Goal: Task Accomplishment & Management: Complete application form

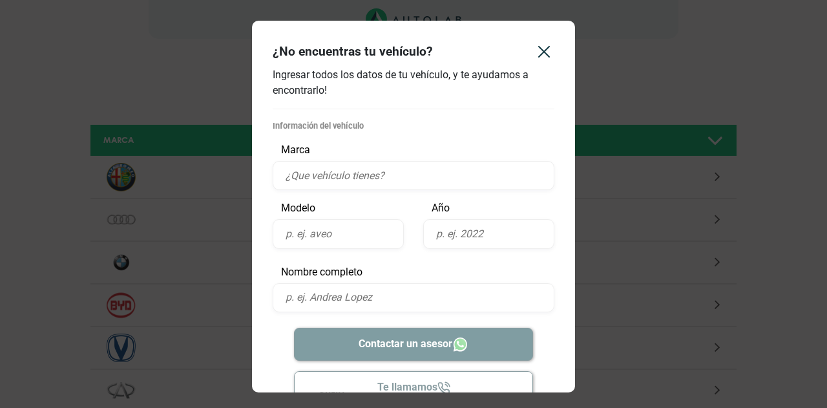
click at [337, 174] on input "text" at bounding box center [414, 175] width 282 height 29
click at [361, 175] on input "text" at bounding box center [414, 175] width 282 height 29
click at [348, 211] on p "Modelo" at bounding box center [338, 208] width 131 height 16
click at [336, 231] on input "text" at bounding box center [338, 233] width 131 height 29
click at [346, 179] on input "opel zafira" at bounding box center [414, 175] width 282 height 29
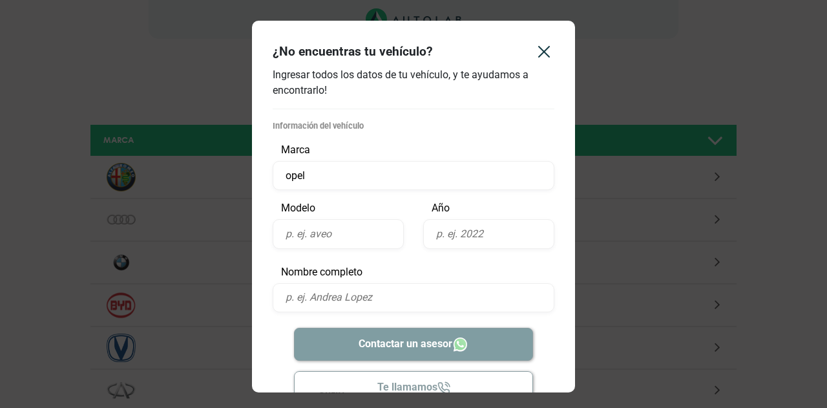
type input "opel"
click at [324, 233] on input "text" at bounding box center [338, 233] width 131 height 29
type input "zafira"
click at [496, 235] on input "text" at bounding box center [488, 233] width 131 height 29
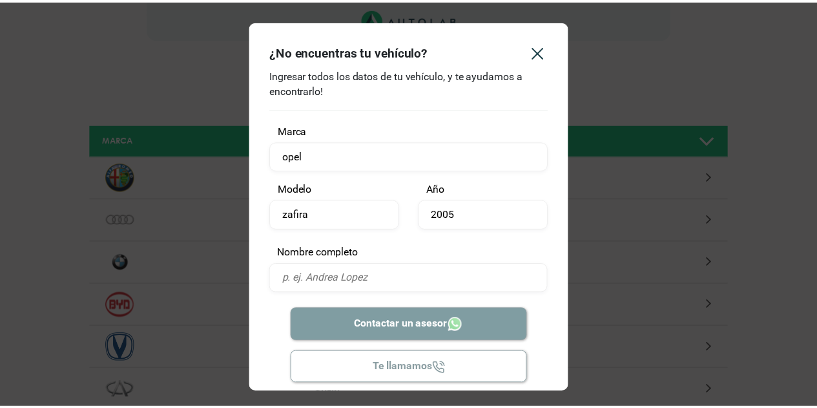
scroll to position [30, 0]
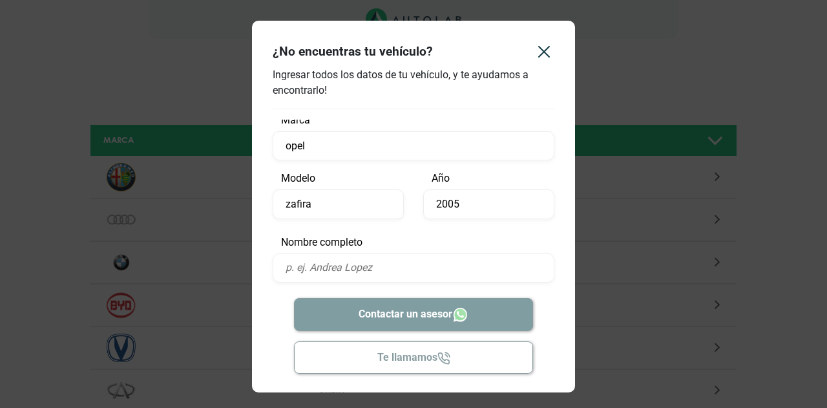
type input "2005"
click at [379, 266] on input "text" at bounding box center [414, 267] width 282 height 29
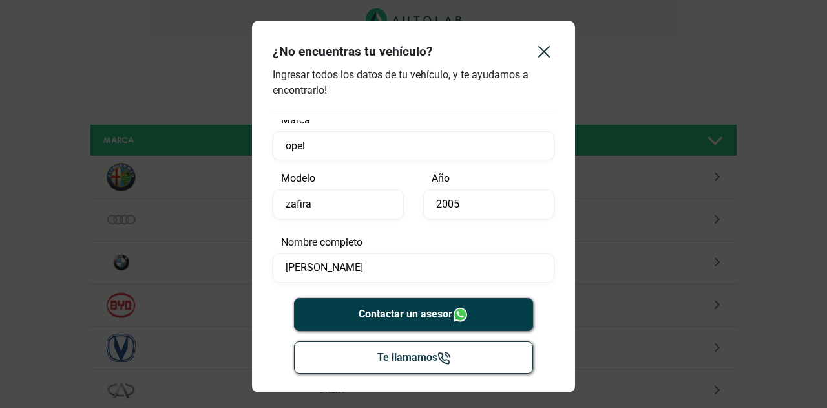
type input "[PERSON_NAME]"
click at [385, 303] on button "Contactar un asesor" at bounding box center [414, 314] width 240 height 33
click at [540, 52] on icon "Close" at bounding box center [544, 51] width 21 height 21
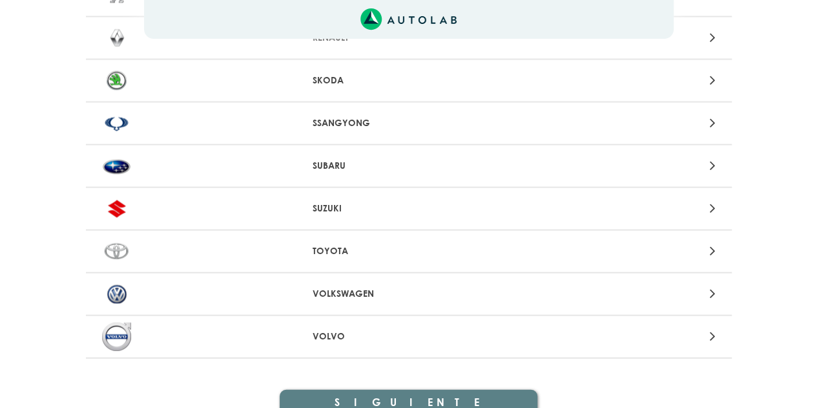
scroll to position [1395, 0]
